Goal: Understand process/instructions: Learn how to perform a task or action

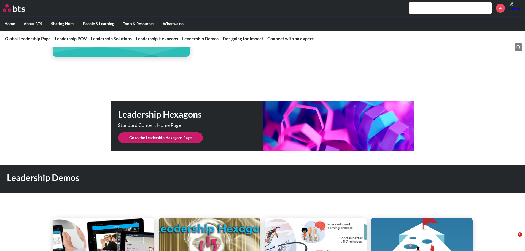
scroll to position [1352, 0]
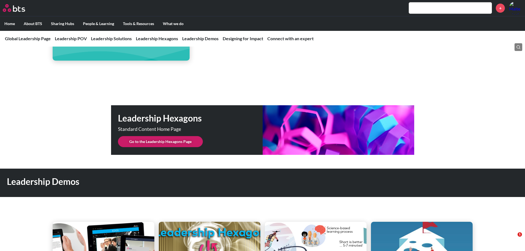
click at [171, 137] on link "Go to the Leadership Hexagons Page" at bounding box center [160, 141] width 85 height 11
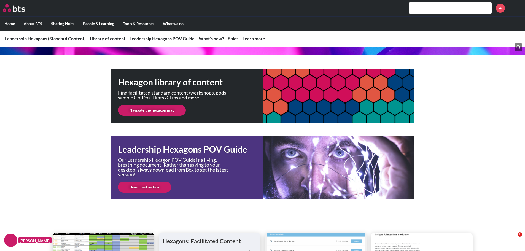
scroll to position [83, 0]
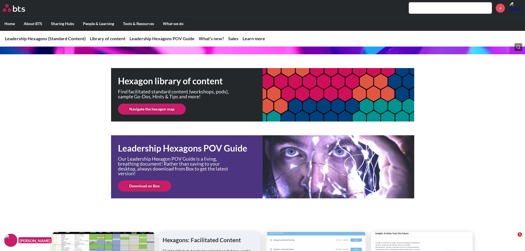
click at [162, 109] on link "Navigate the hexagon map" at bounding box center [152, 109] width 68 height 11
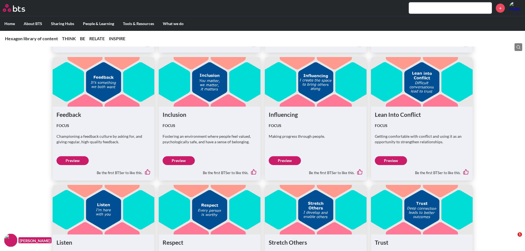
scroll to position [1324, 0]
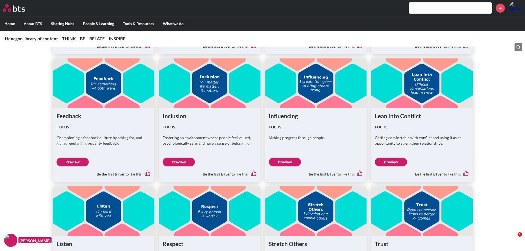
click at [77, 162] on link "Preview" at bounding box center [73, 162] width 32 height 9
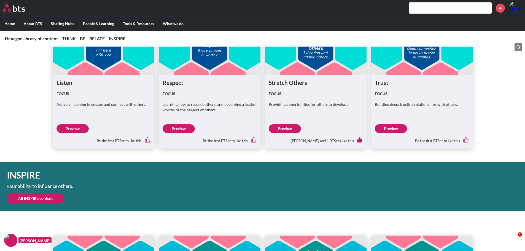
scroll to position [1394, 0]
